Goal: Task Accomplishment & Management: Use online tool/utility

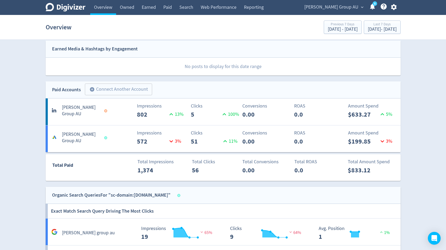
scroll to position [139, 0]
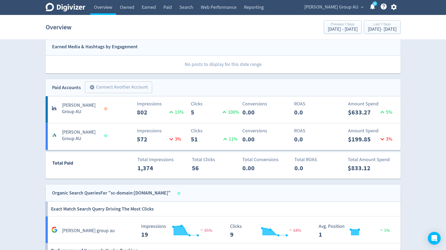
click at [111, 115] on div "Impressions 802 13 %" at bounding box center [136, 108] width 59 height 17
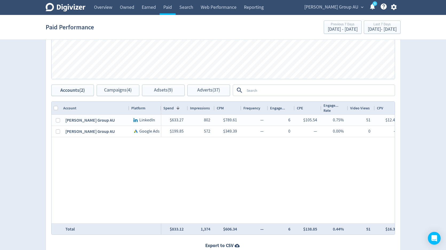
scroll to position [217, 0]
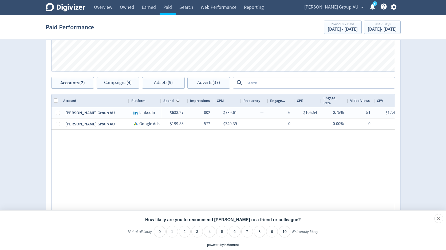
click at [117, 100] on div "Account" at bounding box center [95, 101] width 64 height 10
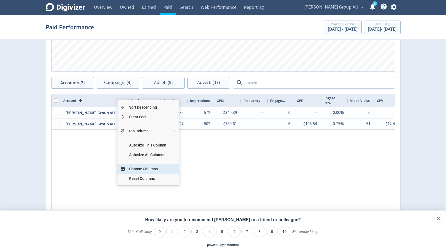
click at [140, 167] on span "Choose Columns" at bounding box center [148, 169] width 46 height 10
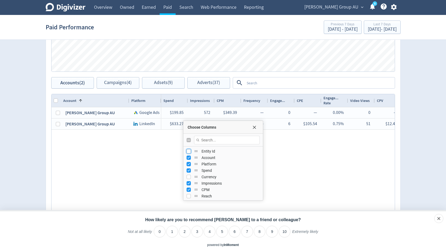
click at [190, 151] on input "Press SPACE to toggle visibility (hidden)" at bounding box center [189, 151] width 4 height 4
checkbox input "true"
click at [253, 128] on span "Choose Columns" at bounding box center [254, 127] width 4 height 4
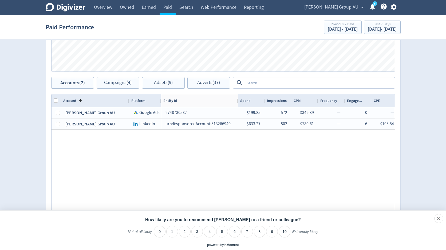
drag, startPoint x: 187, startPoint y: 100, endPoint x: 237, endPoint y: 94, distance: 50.6
click at [237, 94] on div "Accounts Impressions Clicks Spend Spend Clicks Impressions Press Space or Enter…" at bounding box center [223, 96] width 355 height 306
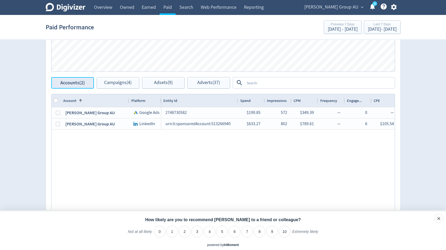
click at [80, 82] on span "Accounts (2)" at bounding box center [72, 82] width 25 height 5
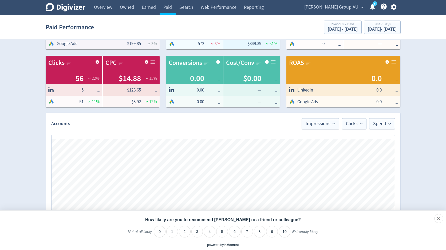
scroll to position [0, 0]
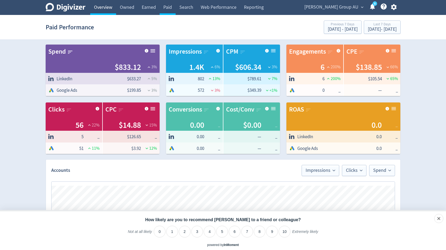
click at [101, 8] on link "Overview" at bounding box center [103, 7] width 26 height 15
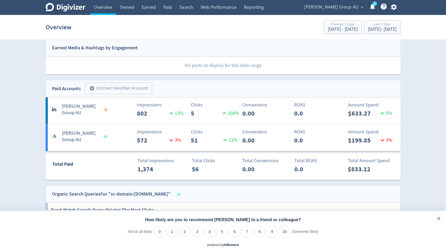
scroll to position [97, 0]
